Goal: Check status: Check status

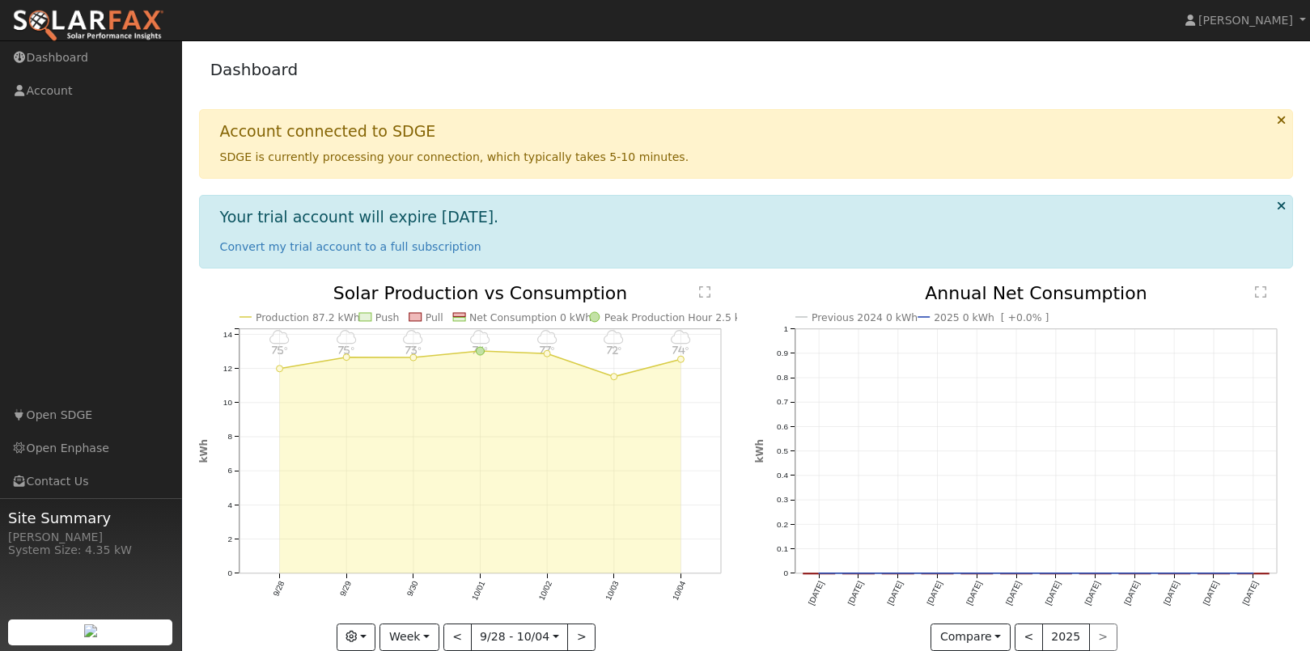
click at [679, 149] on p "SDGE is currently processing your connection, which typically takes 5-10 minute…" at bounding box center [750, 157] width 1060 height 17
click at [1280, 121] on icon at bounding box center [1281, 120] width 9 height 12
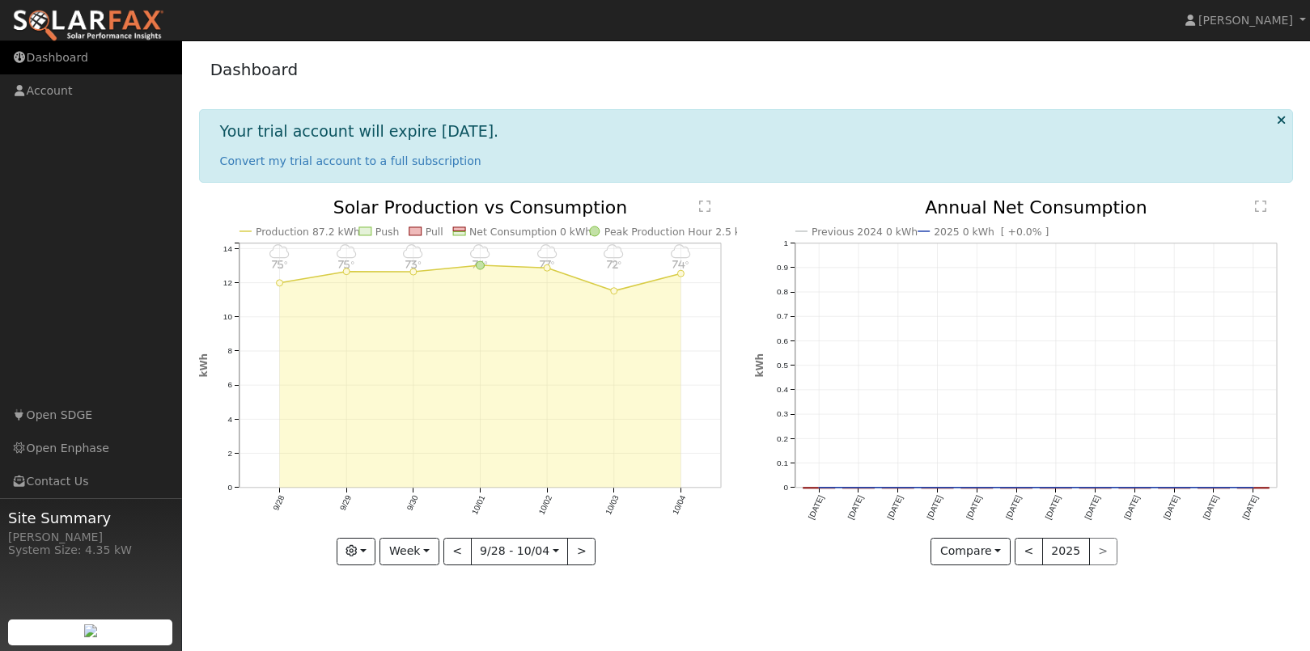
click at [67, 62] on link "Dashboard" at bounding box center [91, 57] width 182 height 33
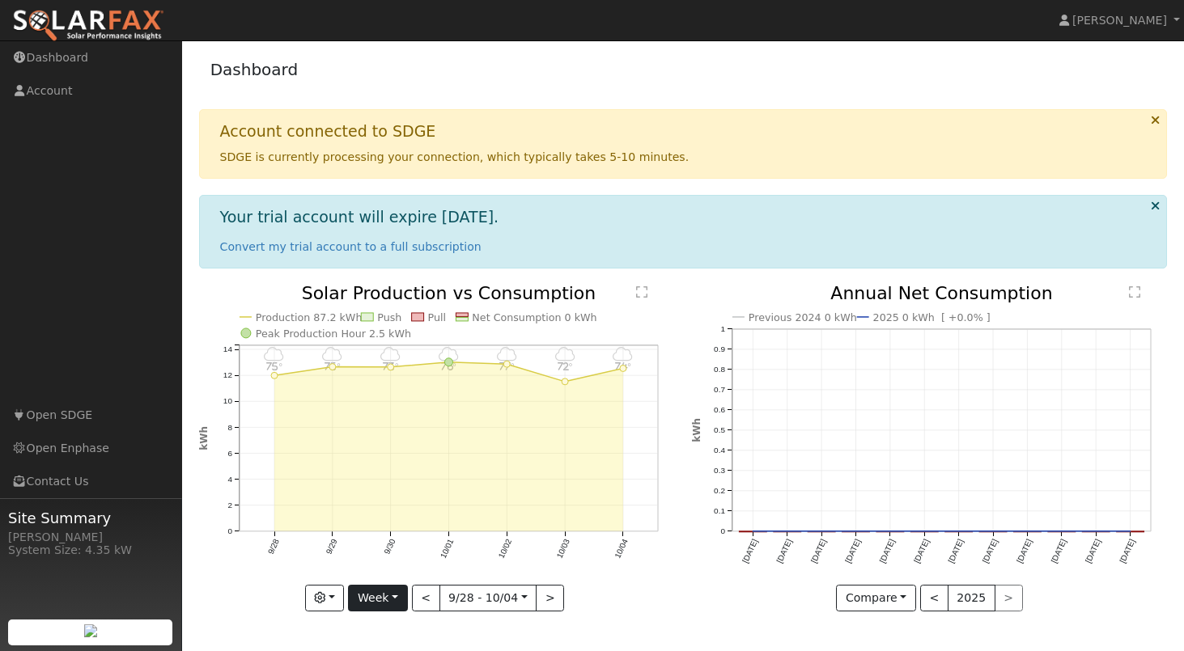
click at [406, 592] on button "Week" at bounding box center [377, 599] width 59 height 28
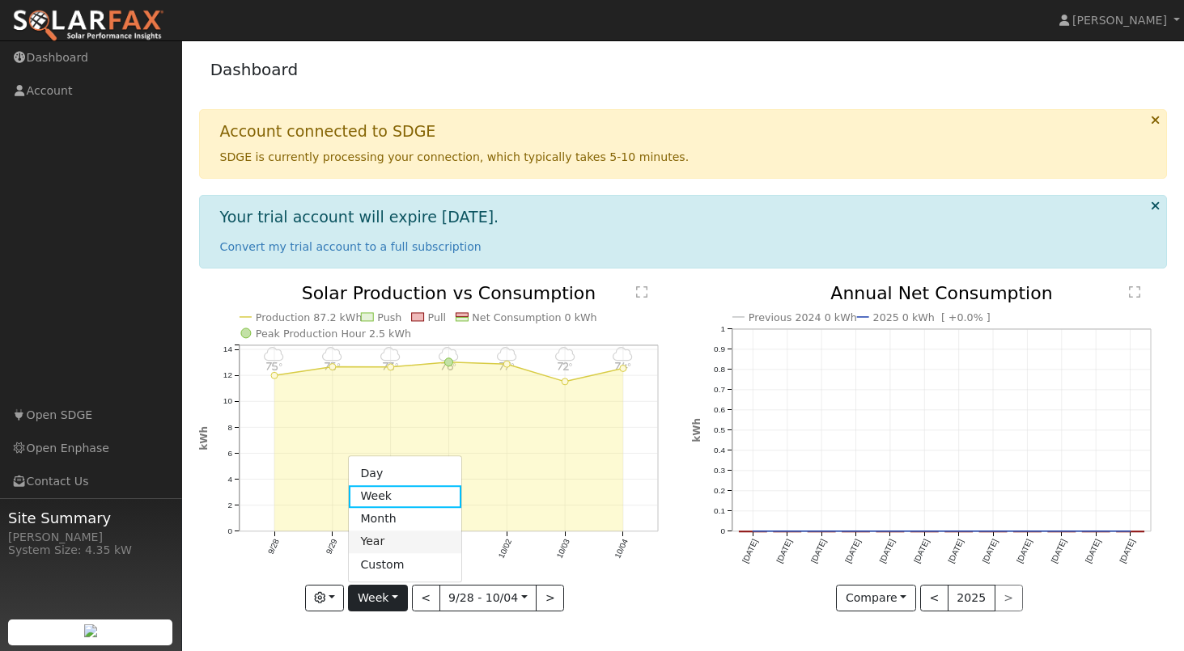
click at [402, 535] on link "Year" at bounding box center [405, 542] width 112 height 23
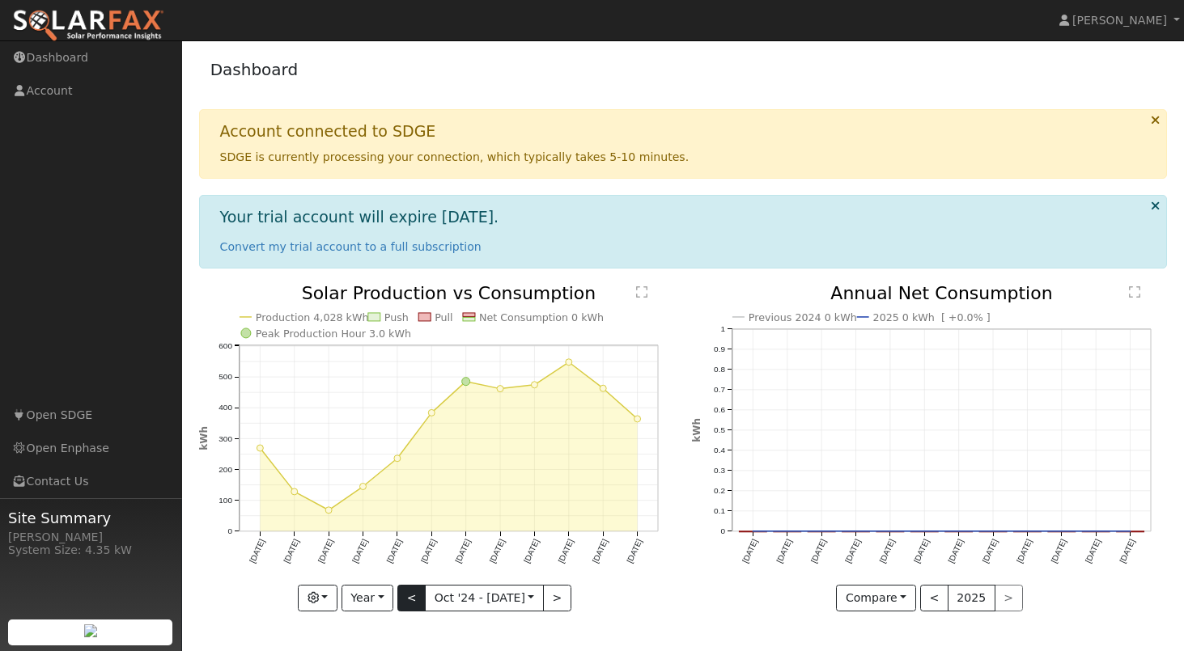
click at [416, 596] on button "<" at bounding box center [411, 599] width 28 height 28
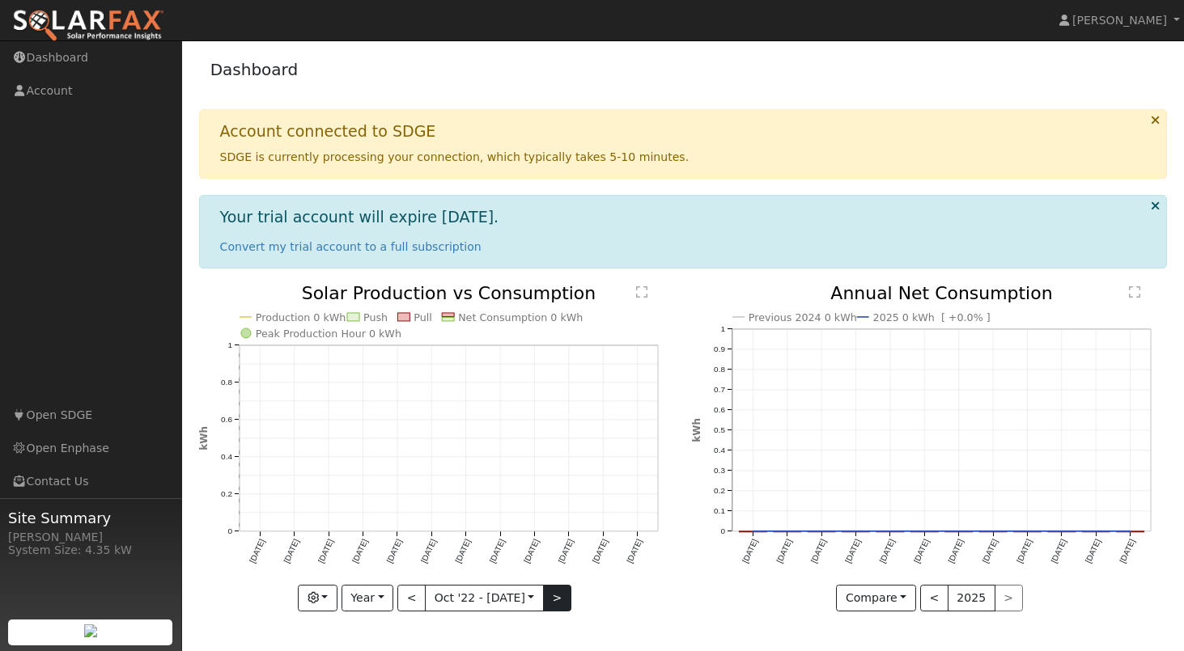
click at [558, 601] on button ">" at bounding box center [557, 599] width 28 height 28
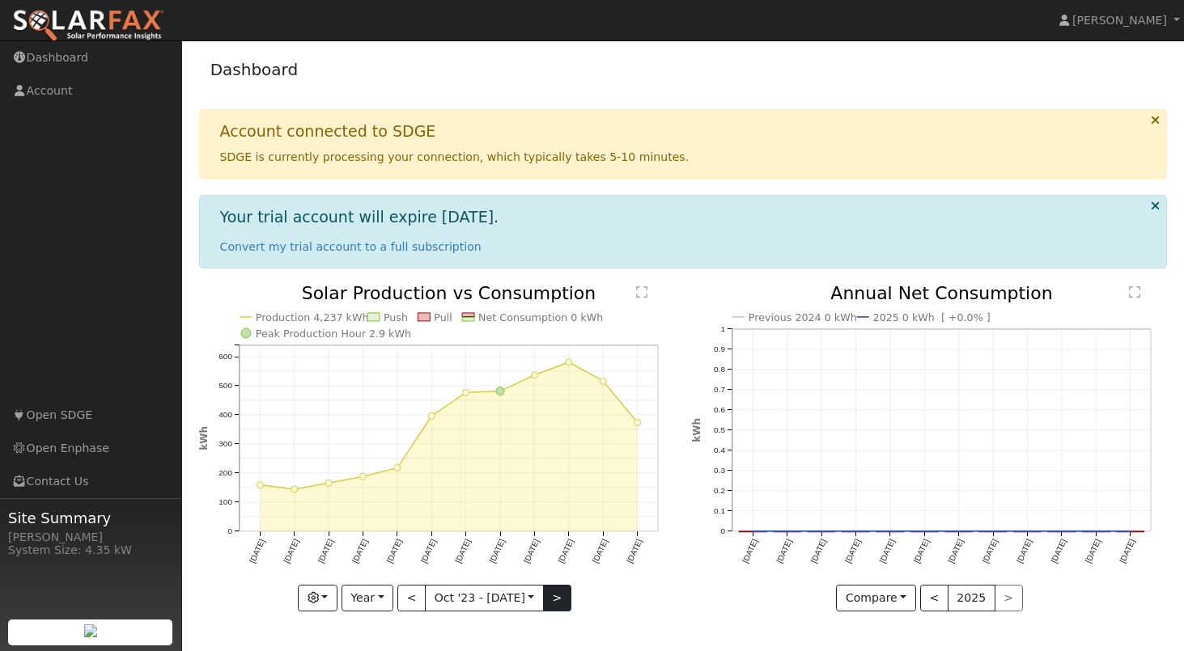
click at [558, 601] on button ">" at bounding box center [557, 599] width 28 height 28
type input "2024-10-01"
click at [1140, 289] on text "" at bounding box center [1134, 292] width 11 height 13
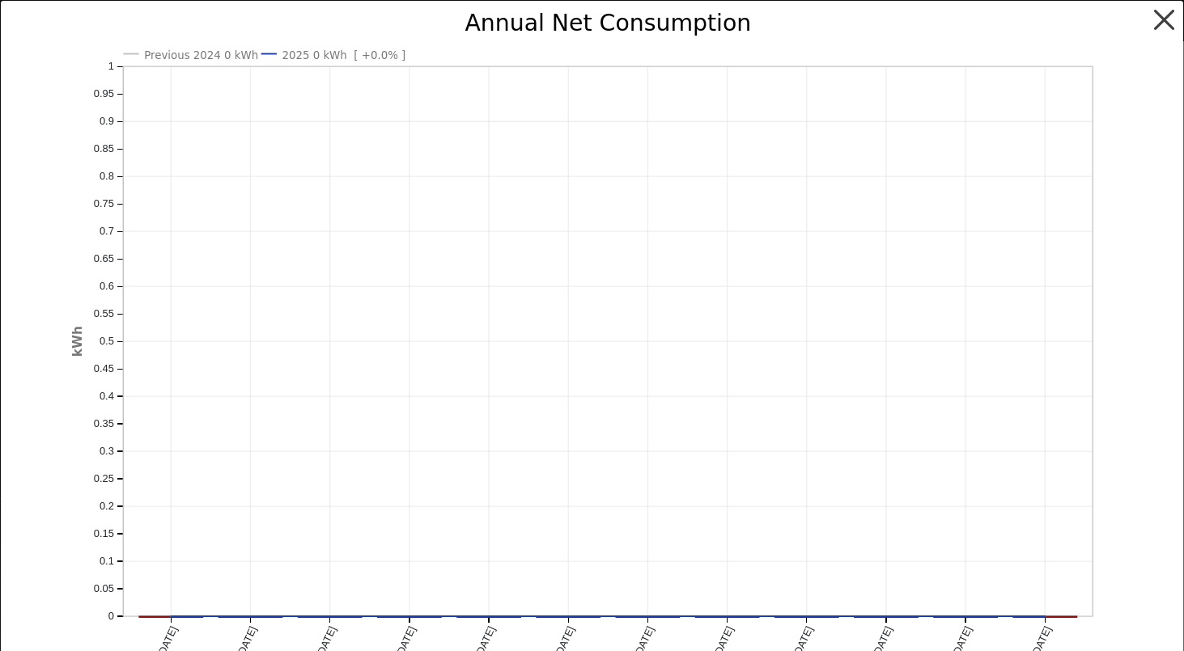
click at [1164, 22] on button "button" at bounding box center [1164, 20] width 31 height 31
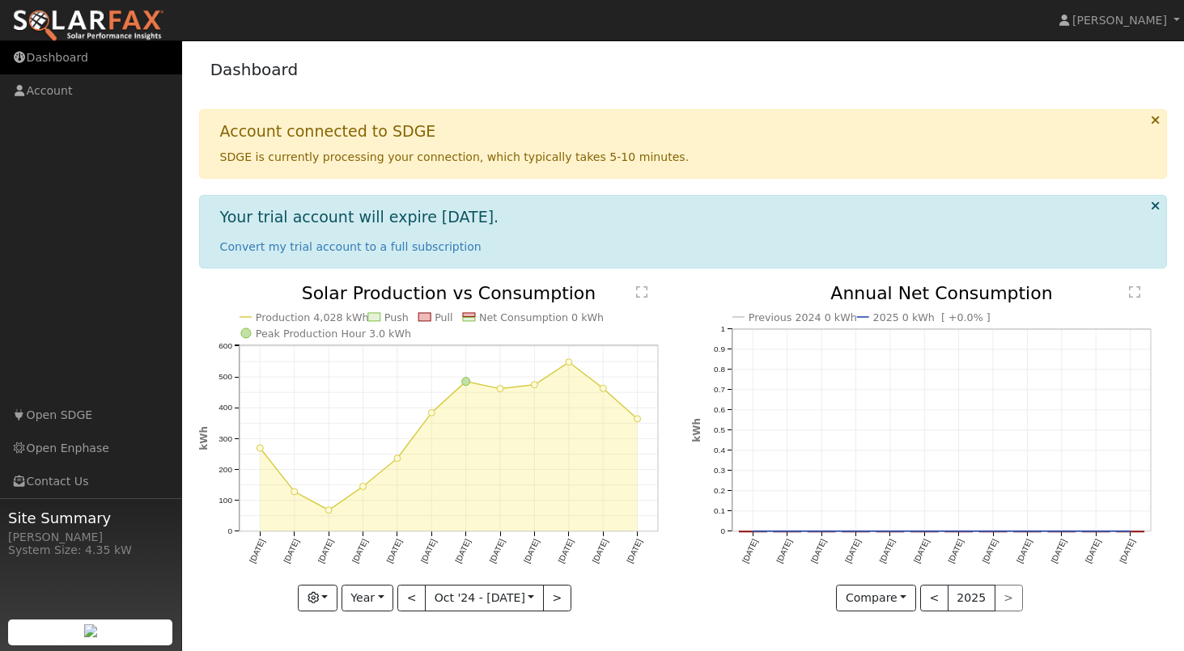
click at [60, 61] on link "Dashboard" at bounding box center [91, 57] width 182 height 33
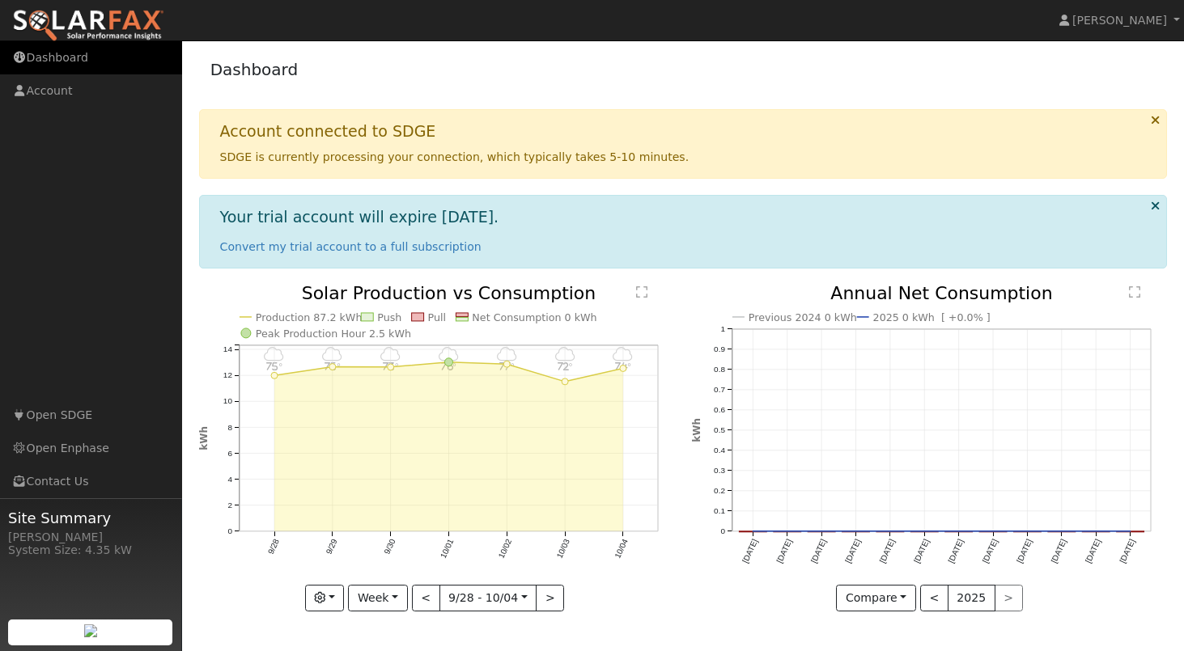
click at [60, 57] on link "Dashboard" at bounding box center [91, 57] width 182 height 33
